Goal: Transaction & Acquisition: Subscribe to service/newsletter

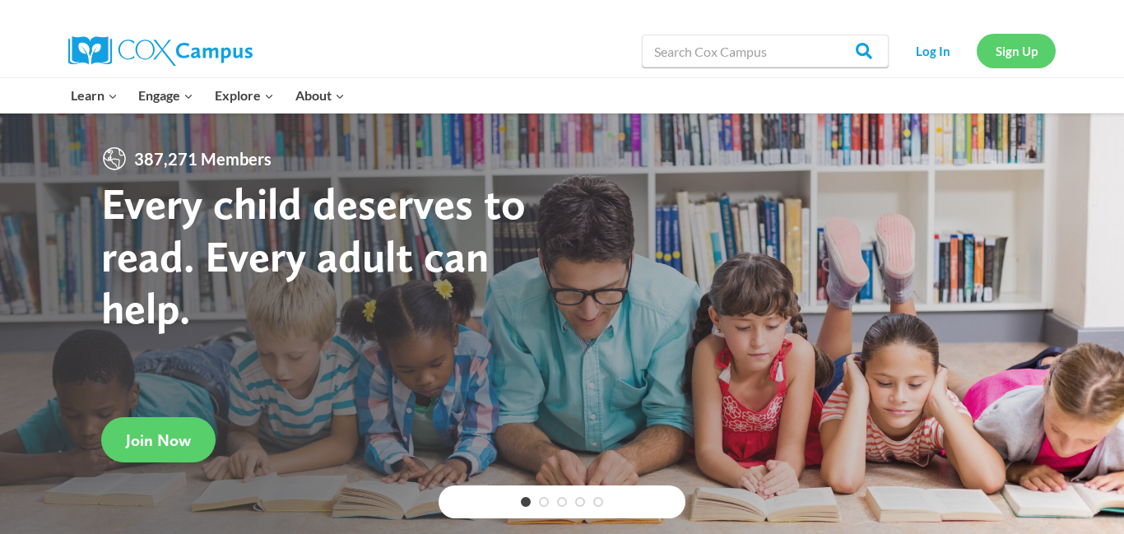
click at [1018, 49] on link "Sign Up" at bounding box center [1016, 51] width 79 height 34
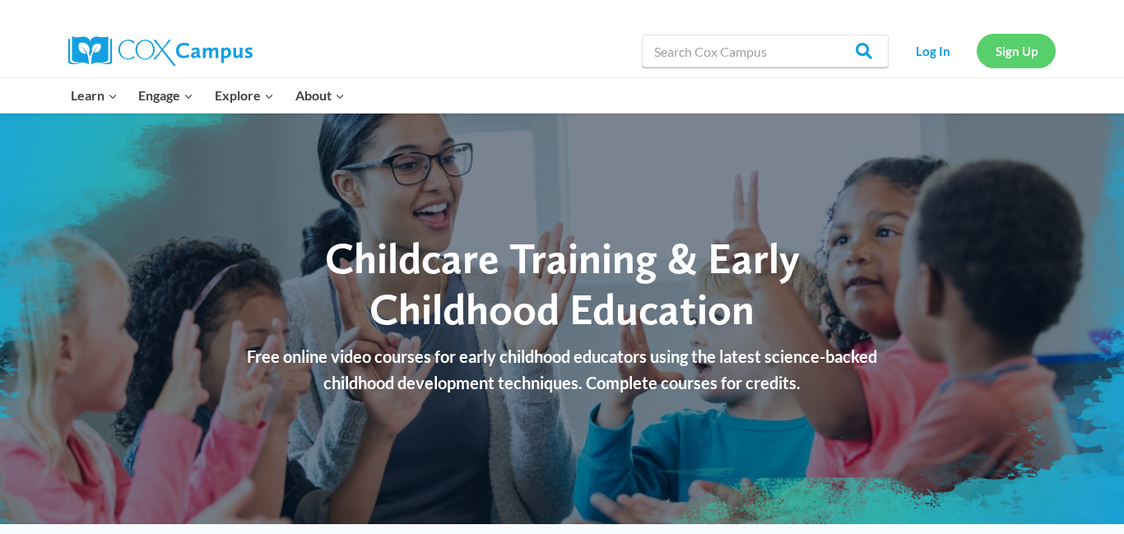
click at [1018, 58] on link "Sign Up" at bounding box center [1016, 51] width 79 height 34
